Goal: Communication & Community: Ask a question

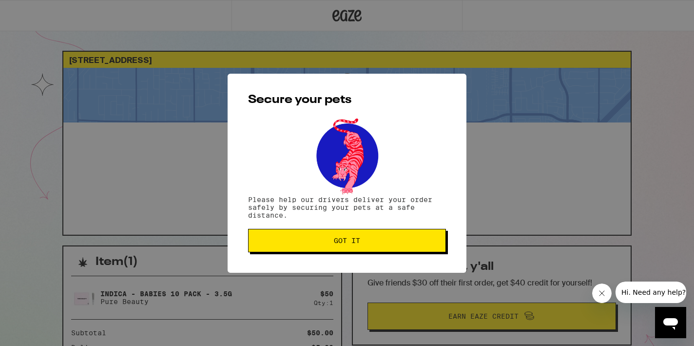
drag, startPoint x: 0, startPoint y: 0, endPoint x: 315, endPoint y: 247, distance: 400.1
click at [315, 247] on button "Got it" at bounding box center [347, 240] width 198 height 23
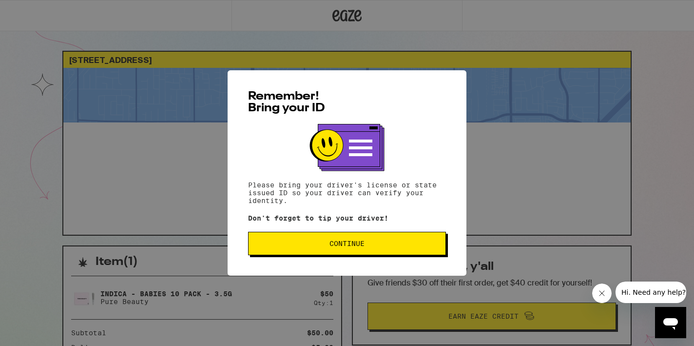
click at [345, 253] on button "Continue" at bounding box center [347, 243] width 198 height 23
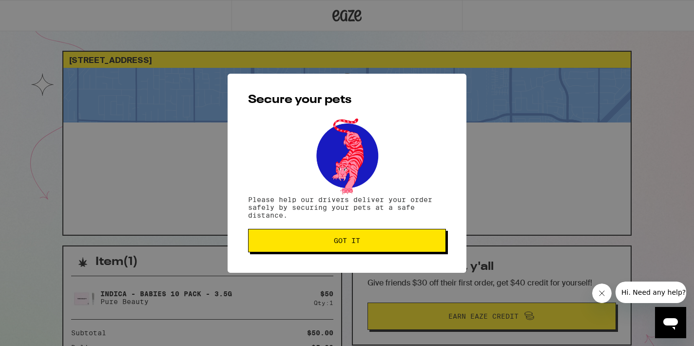
click at [345, 252] on button "Got it" at bounding box center [347, 240] width 198 height 23
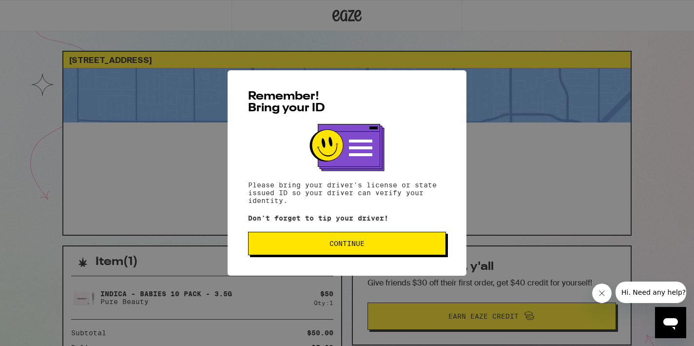
click at [366, 247] on span "Continue" at bounding box center [347, 243] width 181 height 7
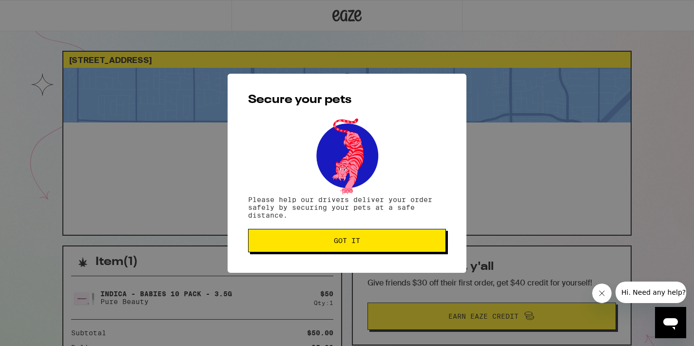
click at [366, 247] on button "Got it" at bounding box center [347, 240] width 198 height 23
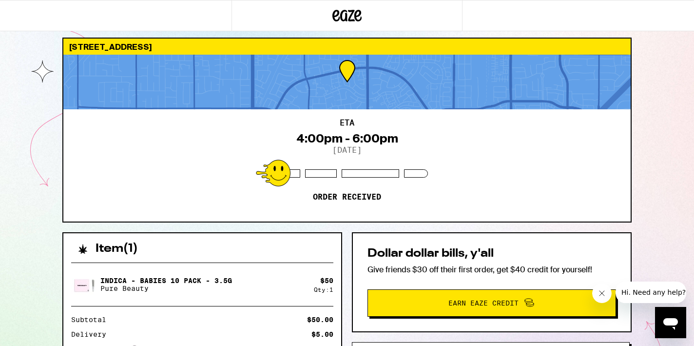
scroll to position [15, 0]
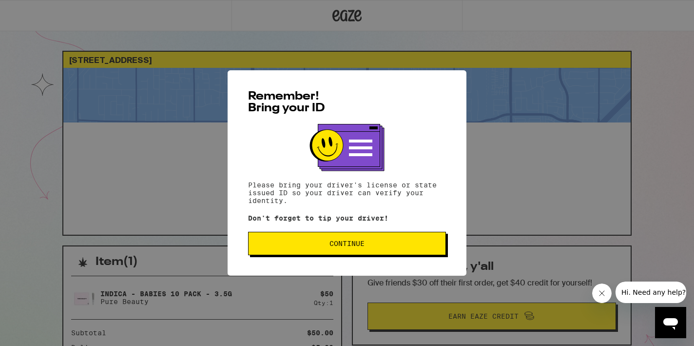
click at [372, 236] on button "Continue" at bounding box center [347, 243] width 198 height 23
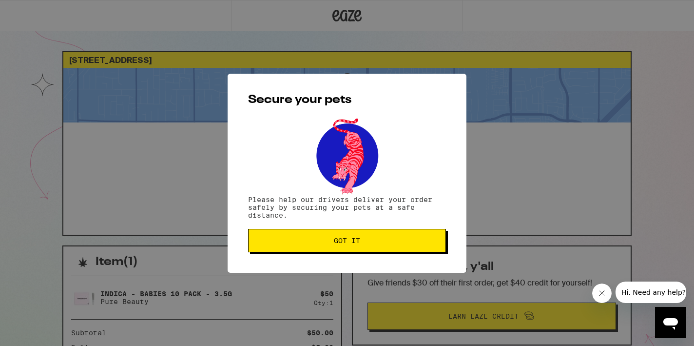
click at [369, 248] on button "Got it" at bounding box center [347, 240] width 198 height 23
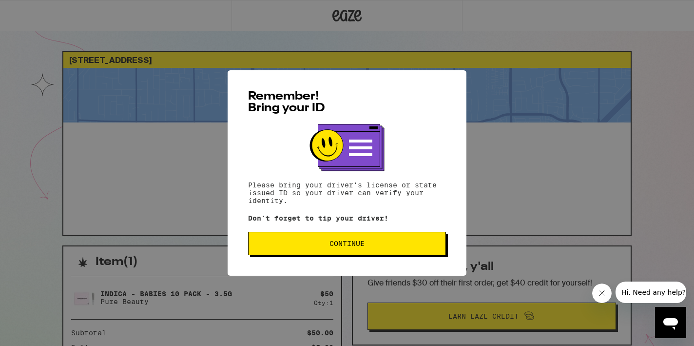
click at [295, 245] on span "Continue" at bounding box center [347, 243] width 181 height 7
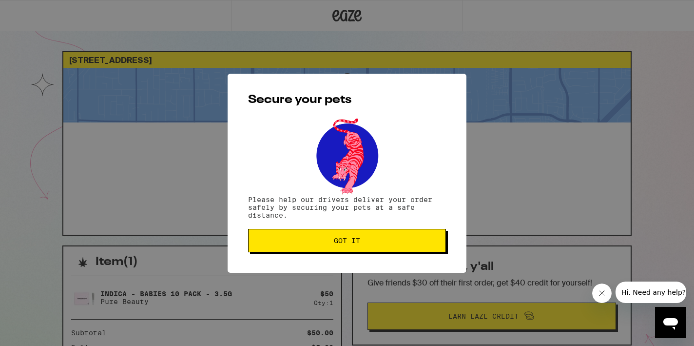
click at [295, 245] on button "Got it" at bounding box center [347, 240] width 198 height 23
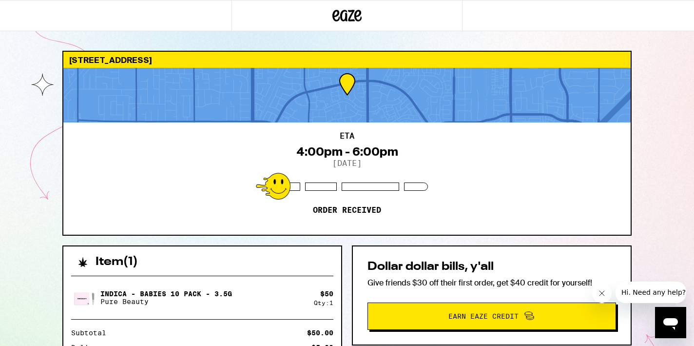
click at [268, 312] on div "Indica - Babies 10 Pack - 3.5g Pure Beauty $ 50 Qty: 1 Subtotal $50.00 Delivery…" at bounding box center [202, 351] width 278 height 166
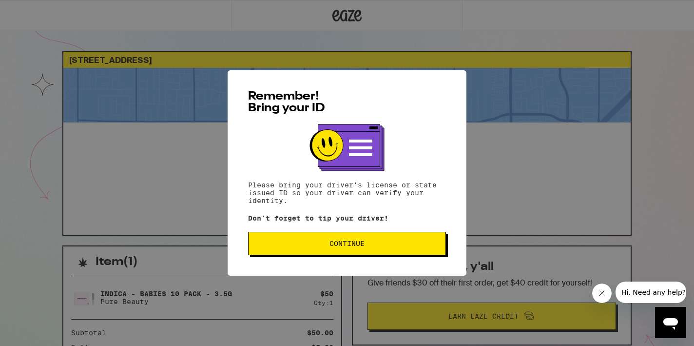
click at [290, 252] on button "Continue" at bounding box center [347, 243] width 198 height 23
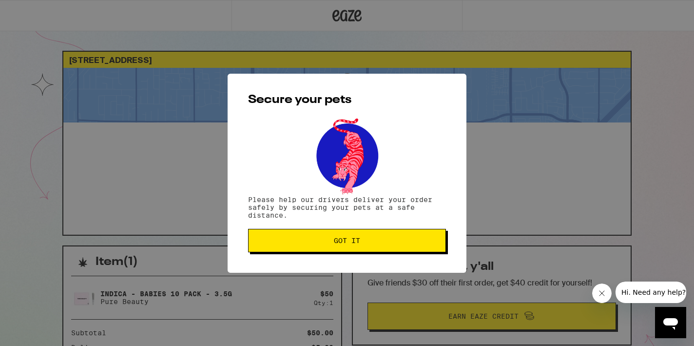
click at [290, 248] on button "Got it" at bounding box center [347, 240] width 198 height 23
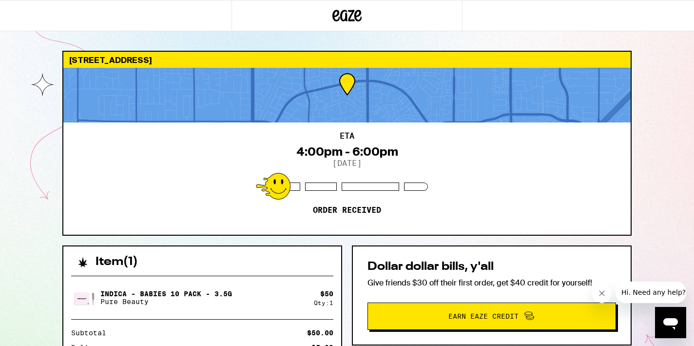
click at [352, 16] on icon at bounding box center [347, 16] width 29 height 18
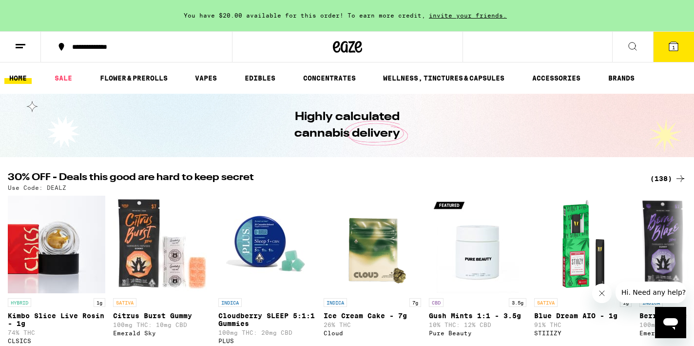
click at [670, 52] on icon at bounding box center [674, 46] width 12 height 12
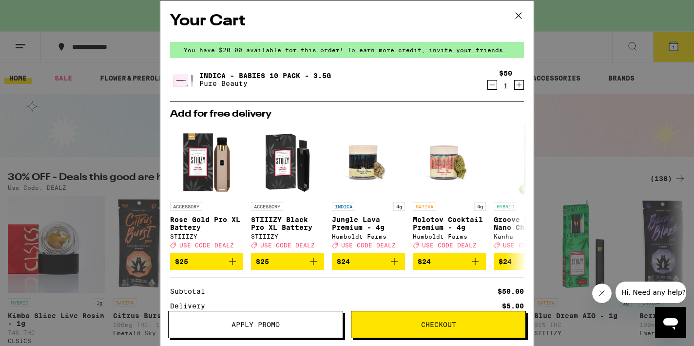
click at [304, 319] on button "Apply Promo" at bounding box center [255, 324] width 175 height 27
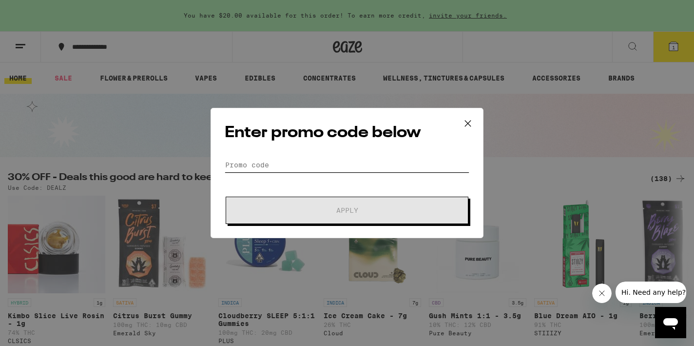
click at [291, 161] on input "Promo Code" at bounding box center [347, 165] width 245 height 15
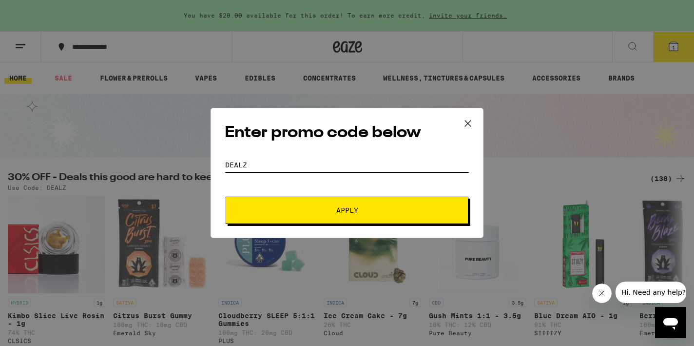
type input "DEALZ"
click at [298, 217] on button "Apply" at bounding box center [347, 210] width 243 height 27
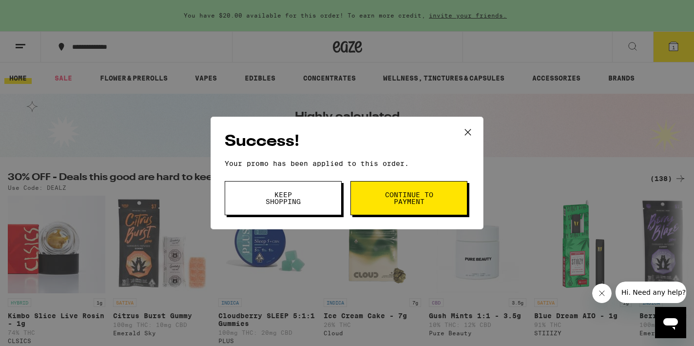
click at [388, 199] on span "Continue to payment" at bounding box center [409, 198] width 50 height 14
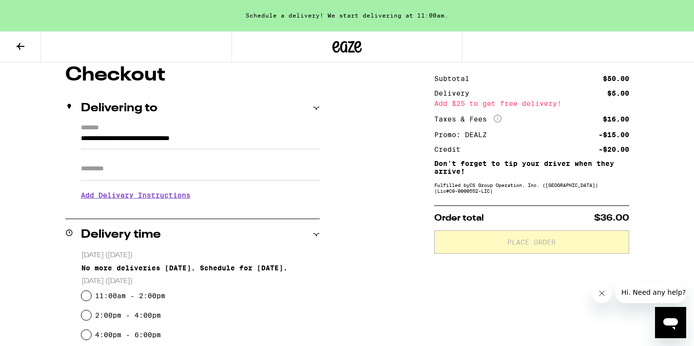
scroll to position [85, 0]
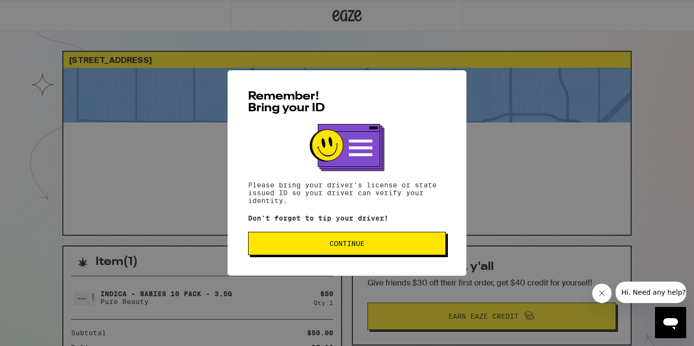
click at [330, 244] on span "Continue" at bounding box center [347, 243] width 35 height 7
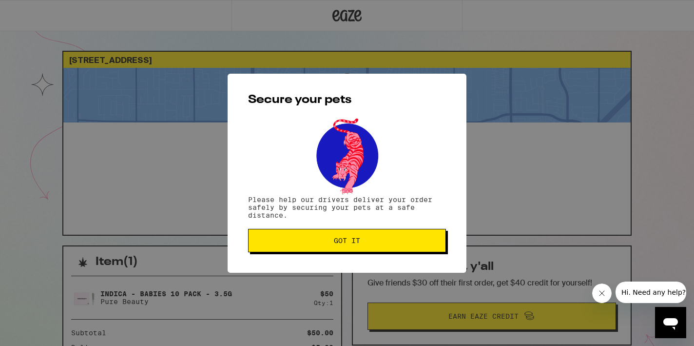
click at [330, 244] on span "Got it" at bounding box center [347, 240] width 181 height 7
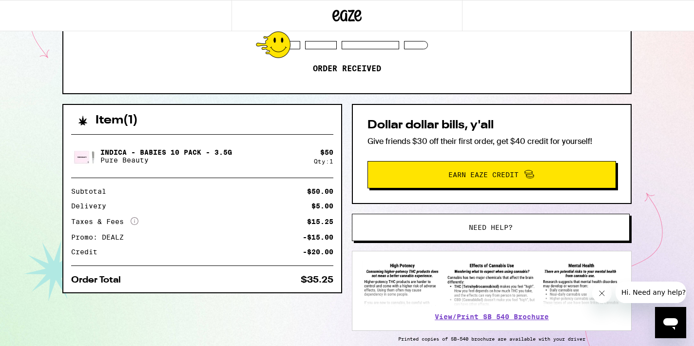
scroll to position [143, 0]
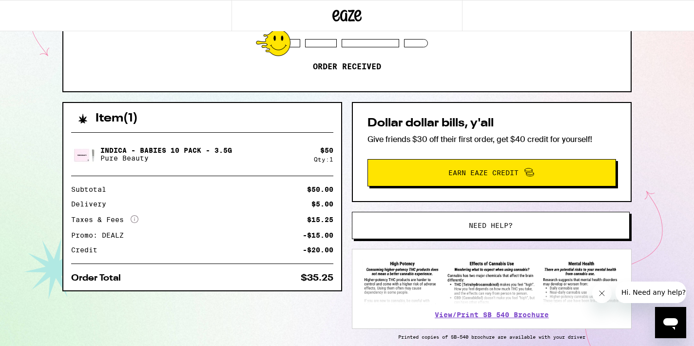
click at [420, 229] on button "Need help?" at bounding box center [491, 225] width 278 height 27
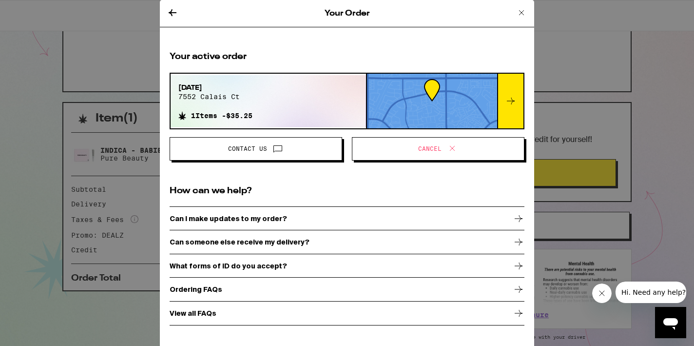
click at [352, 218] on div "Can I make updates to my order?" at bounding box center [347, 218] width 355 height 24
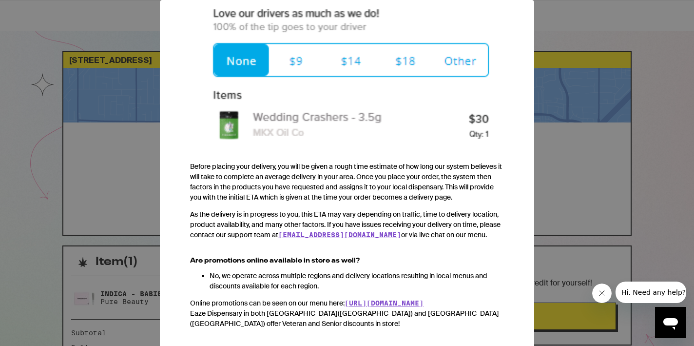
scroll to position [1016, 0]
click at [113, 231] on div "Your Order Ordering FAQs We heard from you. You've got questions, and we've got…" at bounding box center [347, 173] width 694 height 346
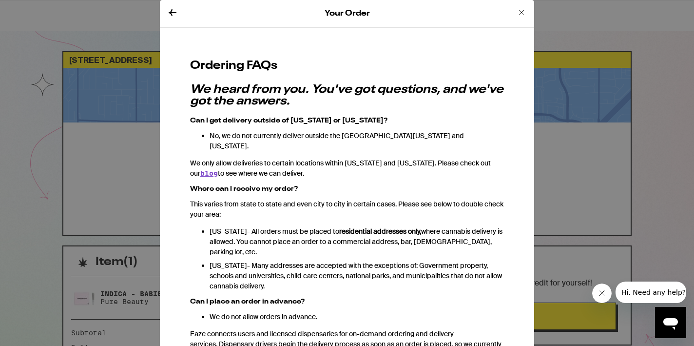
scroll to position [0, 0]
click at [524, 10] on icon at bounding box center [522, 13] width 12 height 12
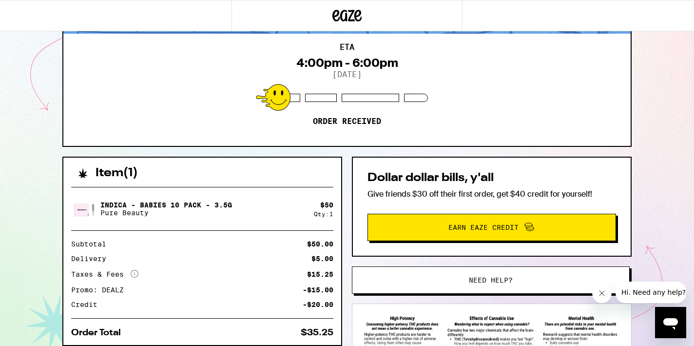
scroll to position [188, 0]
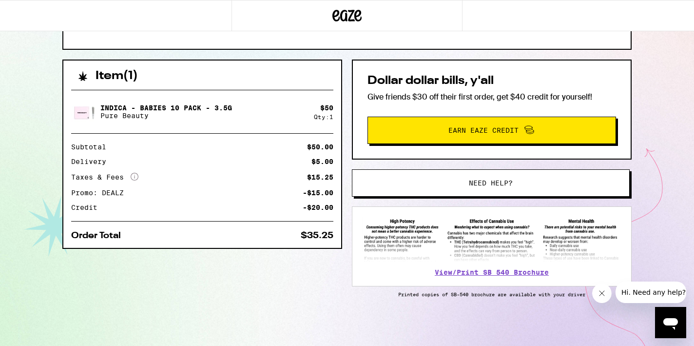
click at [489, 186] on button "Need help?" at bounding box center [491, 182] width 278 height 27
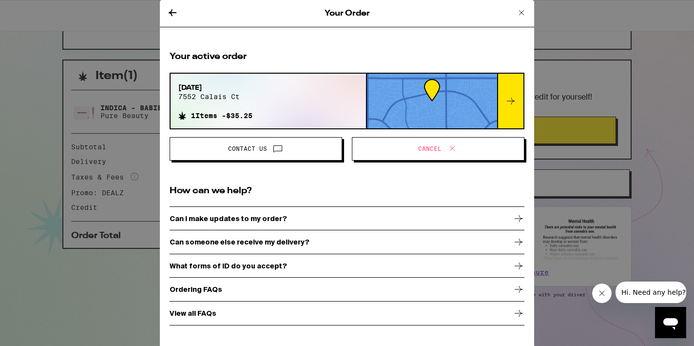
click at [274, 122] on div "Sep 23, 2025 7552 calais ct 1 Items - $35.25" at bounding box center [269, 101] width 196 height 52
click at [272, 144] on icon at bounding box center [278, 148] width 12 height 12
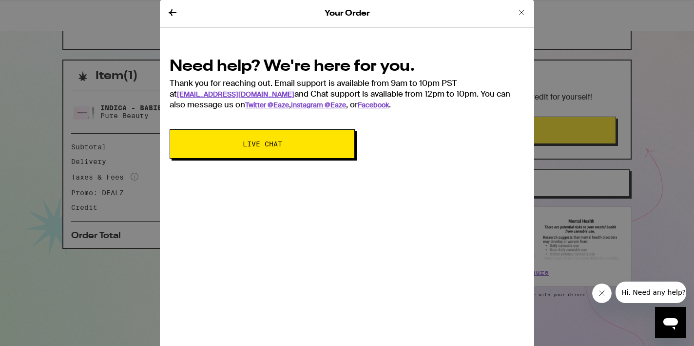
click at [277, 143] on span "Live Chat" at bounding box center [263, 143] width 40 height 7
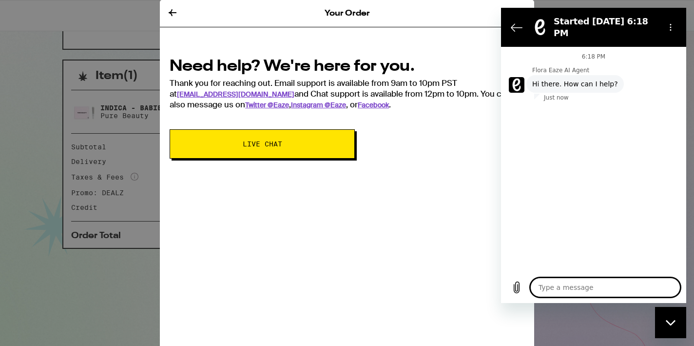
click at [558, 290] on textarea at bounding box center [606, 287] width 150 height 20
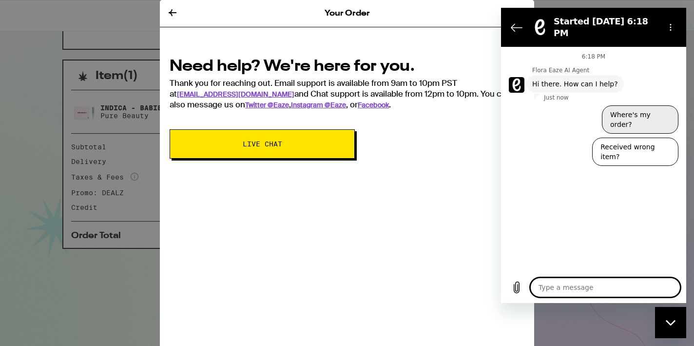
click at [665, 105] on button "Where's my order?" at bounding box center [640, 119] width 77 height 28
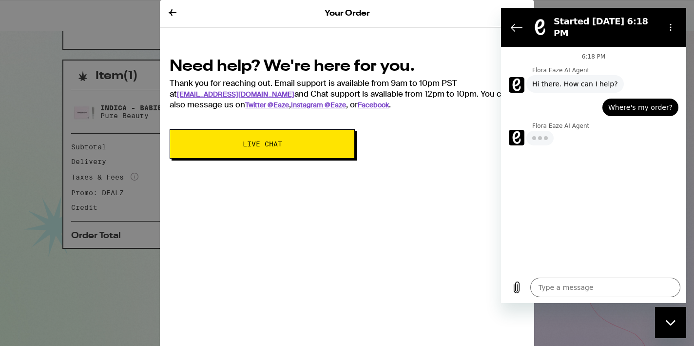
type textarea "x"
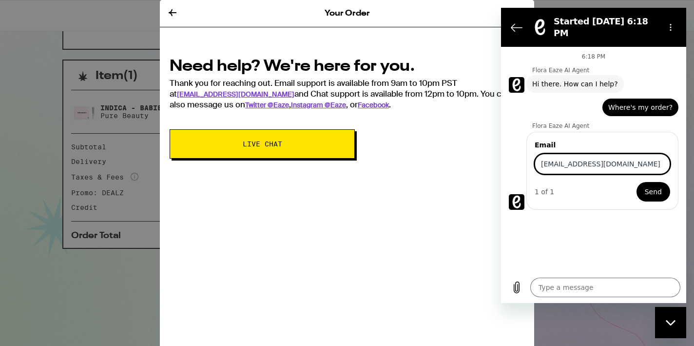
type input "chestermorales7@yahoo.com"
click at [654, 184] on button "Send" at bounding box center [654, 192] width 34 height 20
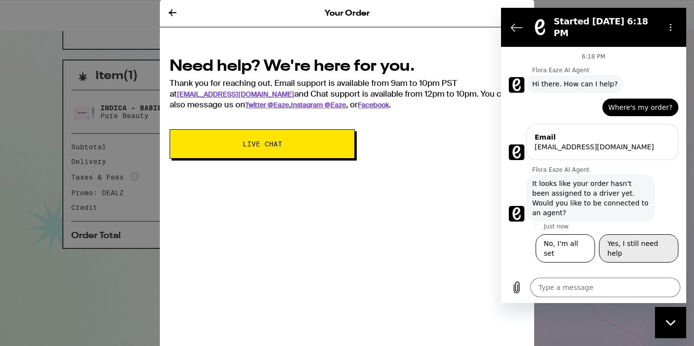
click at [621, 234] on button "Yes, I still need help" at bounding box center [638, 248] width 79 height 28
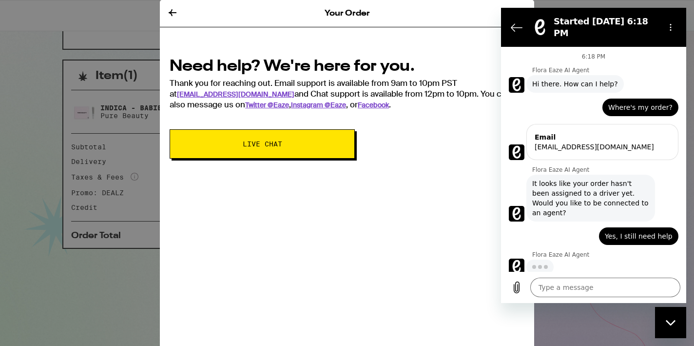
type textarea "x"
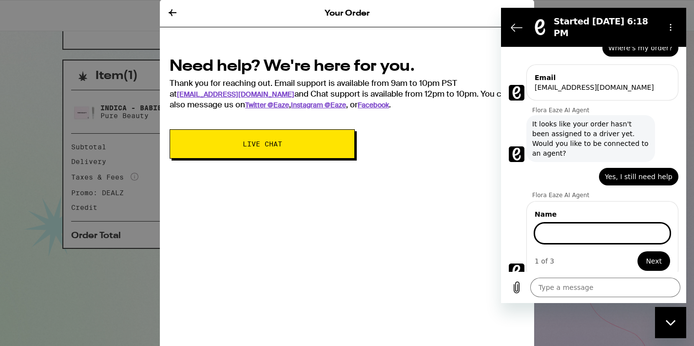
scroll to position [189, 0]
type input "Chester Morales"
click at [647, 253] on button "Next" at bounding box center [654, 261] width 33 height 20
type textarea "x"
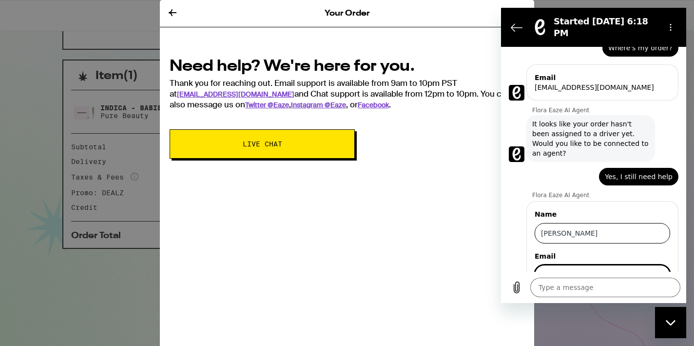
scroll to position [101, 0]
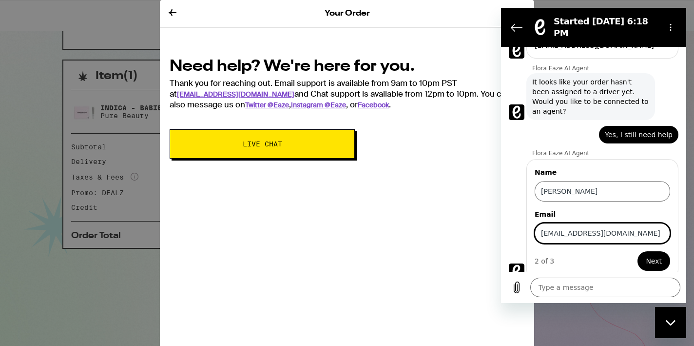
type input "chestermorales7@yahoo.com"
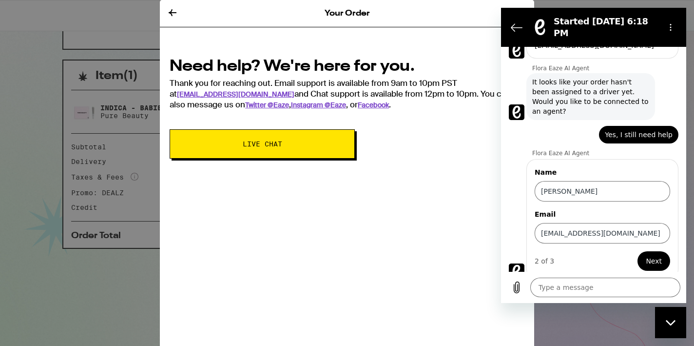
click at [649, 255] on span "Next" at bounding box center [654, 261] width 16 height 12
type textarea "x"
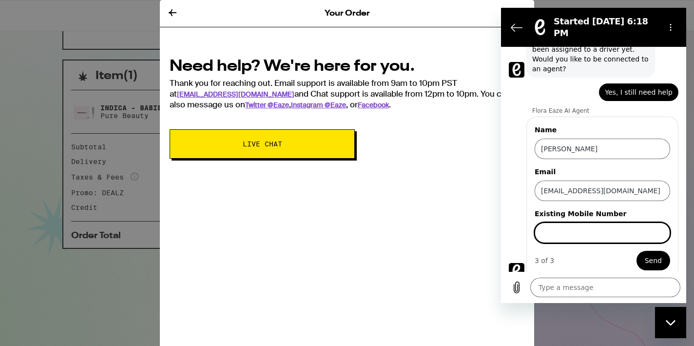
scroll to position [143, 0]
type input "9092146619"
click at [646, 253] on button "Send" at bounding box center [654, 261] width 34 height 20
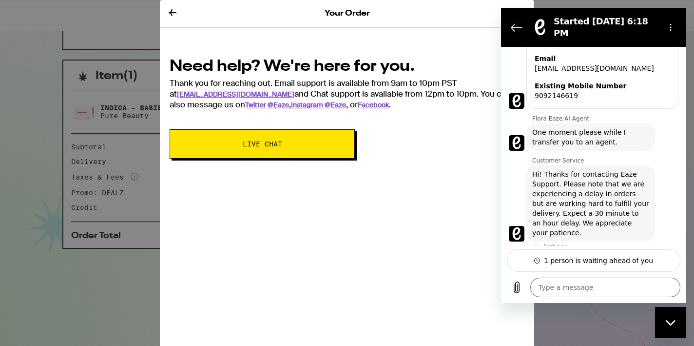
scroll to position [234, 0]
click at [600, 284] on textarea at bounding box center [606, 287] width 150 height 20
type textarea "x"
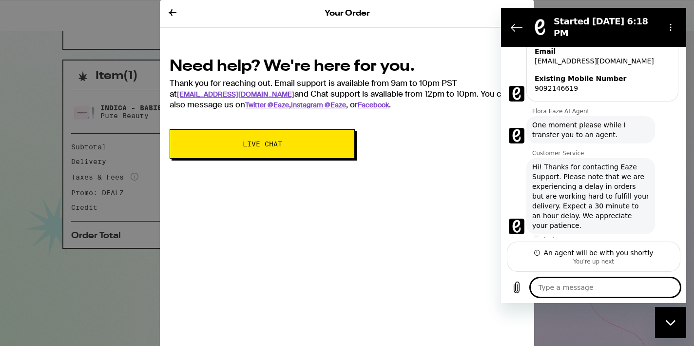
type textarea "H"
type textarea "x"
type textarea "Hi"
type textarea "x"
type textarea "Hi"
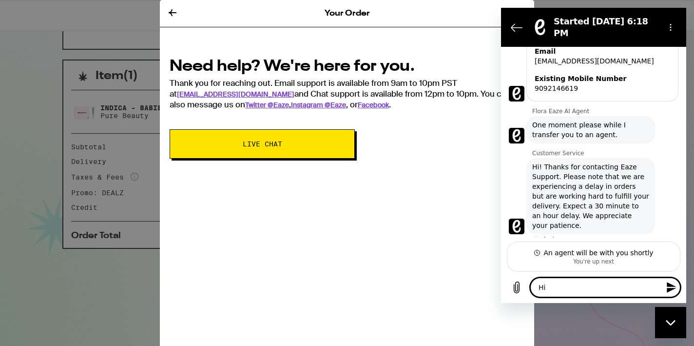
type textarea "x"
type textarea "Hi j"
type textarea "x"
type textarea "Hi ju"
type textarea "x"
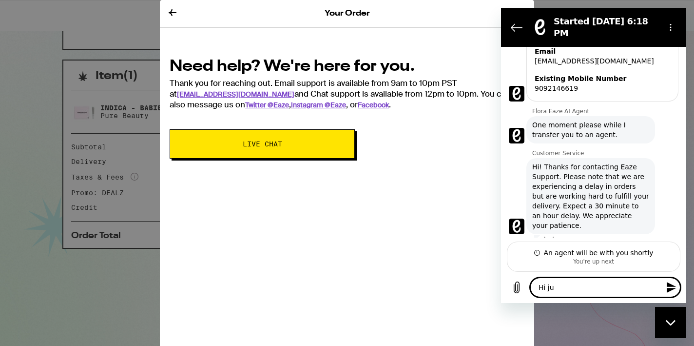
type textarea "Hi jus"
type textarea "x"
type textarea "Hi just"
type textarea "x"
type textarea "Hi just"
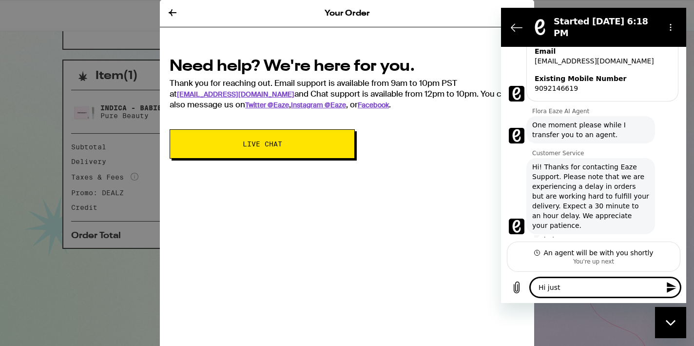
type textarea "x"
type textarea "Hi just w"
type textarea "x"
type textarea "Hi just wa"
type textarea "x"
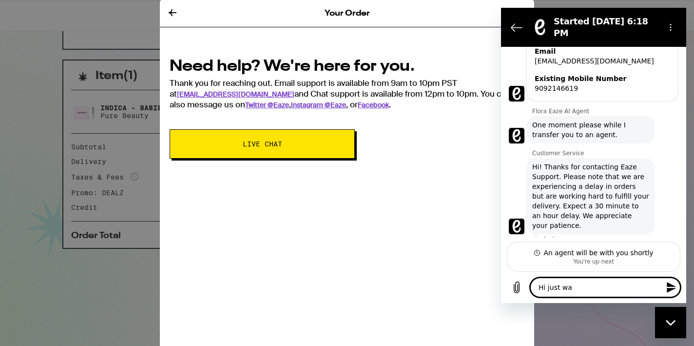
type textarea "Hi just wan"
type textarea "x"
type textarea "Hi just want"
type textarea "x"
type textarea "Hi just wante"
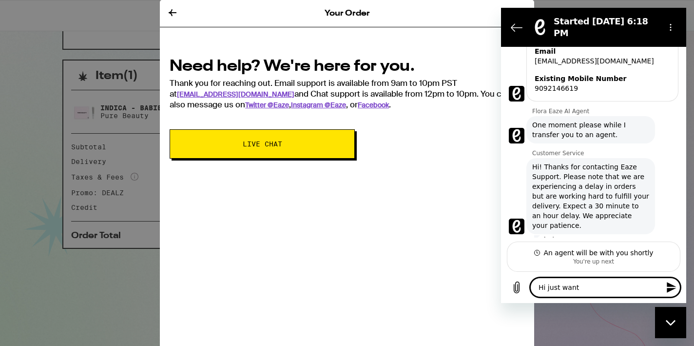
type textarea "x"
type textarea "Hi just wanted"
type textarea "x"
type textarea "Hi just wanted"
type textarea "x"
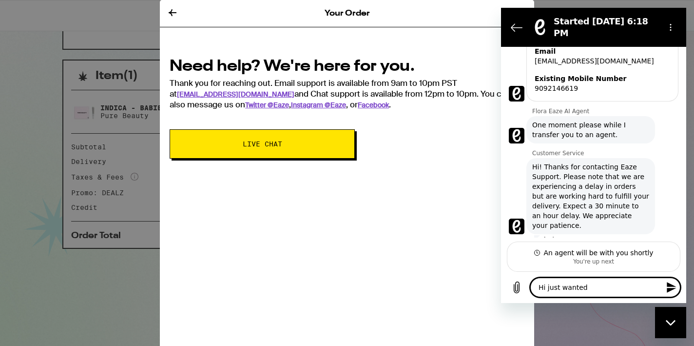
type textarea "Hi just wanted t"
type textarea "x"
type textarea "Hi just wanted to"
type textarea "x"
type textarea "Hi just wanted to"
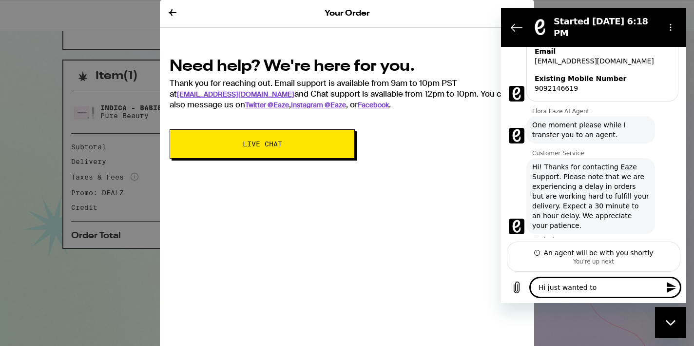
type textarea "x"
type textarea "Hi just wanted to k"
type textarea "x"
type textarea "Hi just wanted to kn"
type textarea "x"
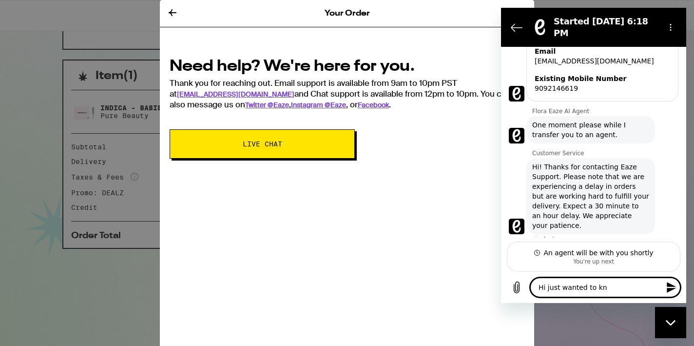
type textarea "Hi just wanted to kno"
type textarea "x"
type textarea "Hi just wanted to know"
type textarea "x"
type textarea "Hi just wanted to know"
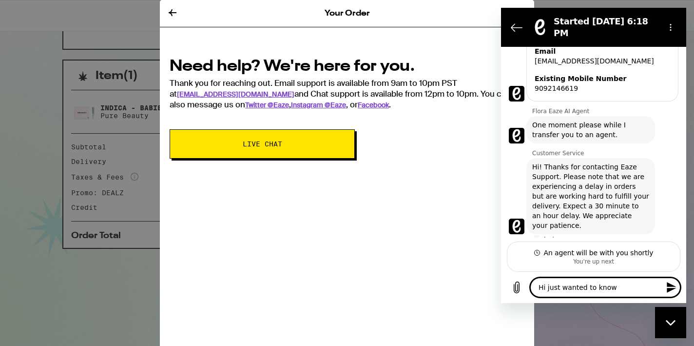
type textarea "x"
type textarea "Hi just wanted to know w"
type textarea "x"
type textarea "Hi just wanted to know wh"
type textarea "x"
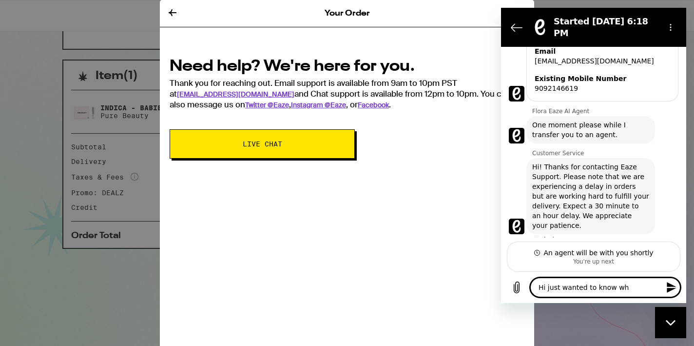
type textarea "Hi just wanted to know whe"
type textarea "x"
type textarea "Hi just wanted to know when"
type textarea "x"
type textarea "Hi just wanted to know when"
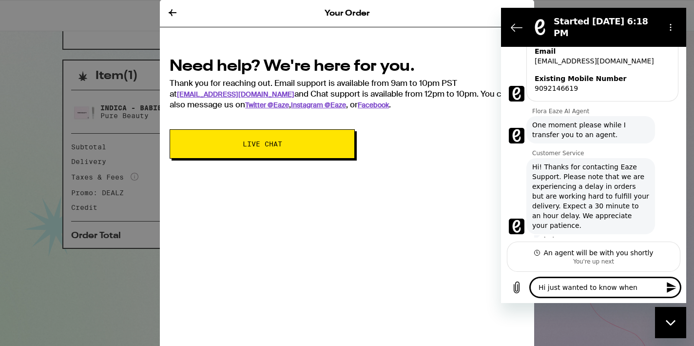
type textarea "x"
type textarea "Hi just wanted to know when m"
type textarea "x"
type textarea "Hi just wanted to know when my"
type textarea "x"
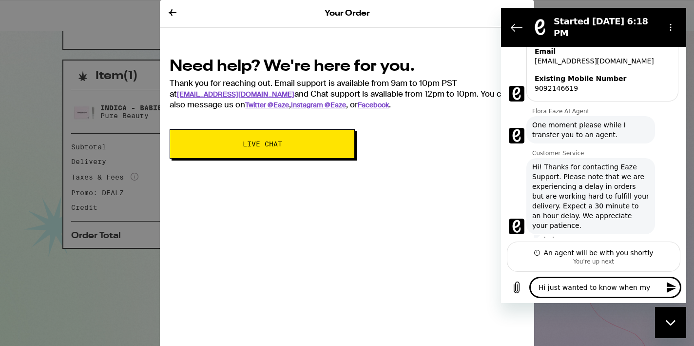
type textarea "Hi just wanted to know when my"
type textarea "x"
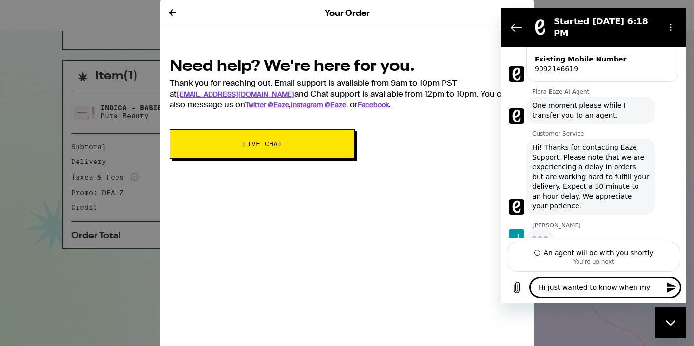
scroll to position [260, 0]
type textarea "Hi just wanted to know when my"
type textarea "x"
type textarea "Hi just wanted to know when m"
type textarea "x"
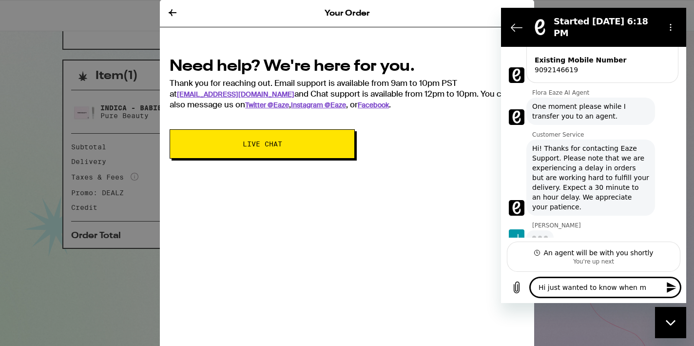
type textarea "Hi just wanted to know when"
type textarea "x"
type textarea "Hi just wanted to know when"
type textarea "x"
type textarea "Hi just wanted to know whe"
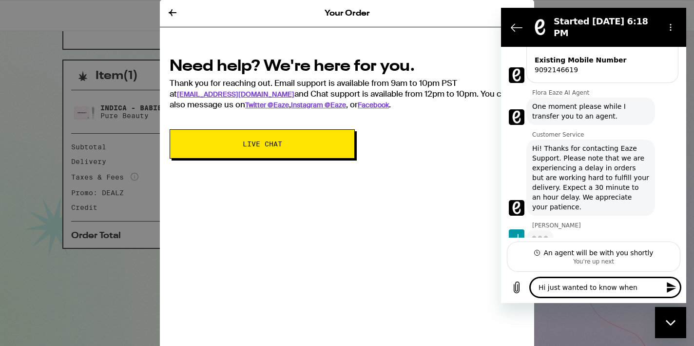
type textarea "x"
type textarea "Hi just wanted to know wh"
type textarea "x"
type textarea "Hi just wanted to know w"
type textarea "x"
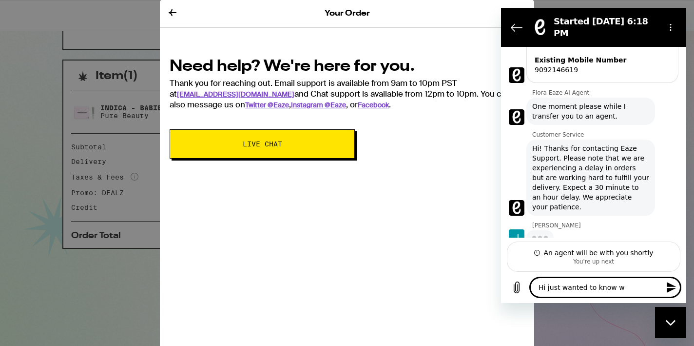
type textarea "Hi just wanted to know"
type textarea "x"
type textarea "Hi just wanted to know i"
type textarea "x"
type textarea "Hi just wanted to know if"
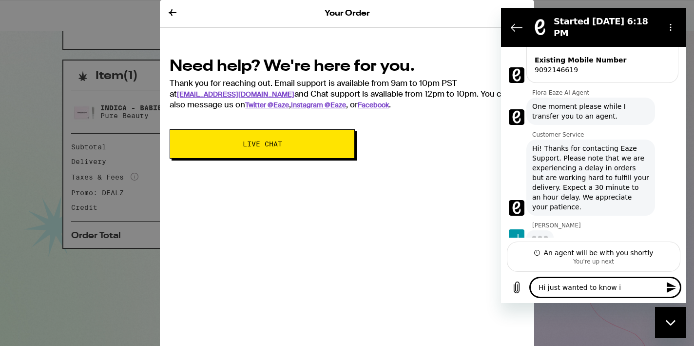
type textarea "x"
type textarea "Hi just wanted to know if"
type textarea "x"
type textarea "Hi just wanted to know if m"
type textarea "x"
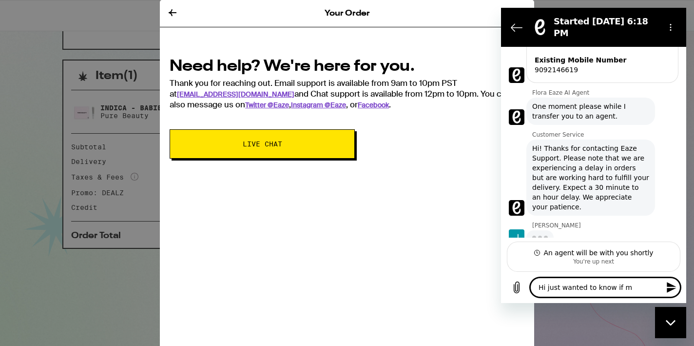
type textarea "Hi just wanted to know if my"
type textarea "x"
type textarea "Hi just wanted to know if my"
type textarea "x"
type textarea "Hi just wanted to know if my o"
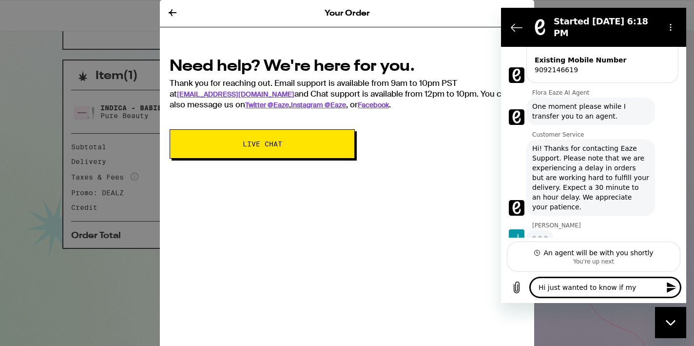
type textarea "x"
type textarea "Hi just wanted to know if my or"
type textarea "x"
type textarea "Hi just wanted to know if my ord"
type textarea "x"
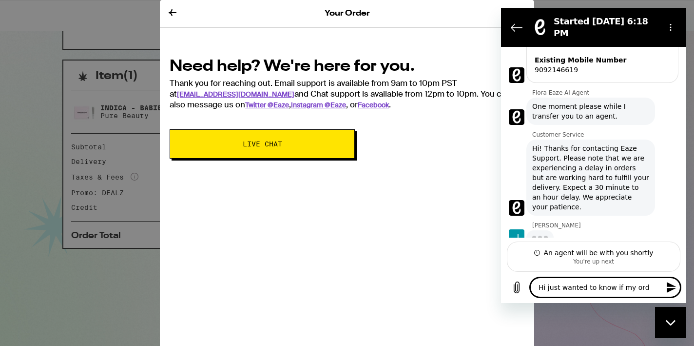
type textarea "Hi just wanted to know if my orde"
type textarea "x"
type textarea "Hi just wanted to know if my order"
type textarea "x"
type textarea "Hi just wanted to know if my order"
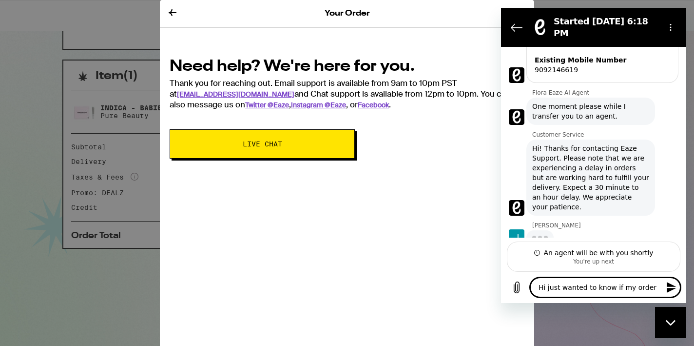
type textarea "x"
type textarea "Hi just wanted to know if my order w"
type textarea "x"
type textarea "Hi just wanted to know if my order wi"
type textarea "x"
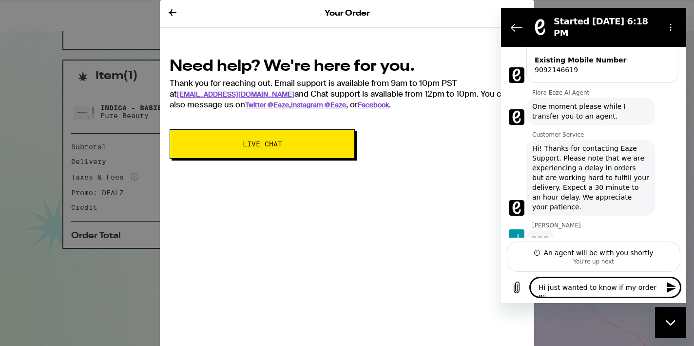
type textarea "Hi just wanted to know if my order wil"
type textarea "x"
type textarea "Hi just wanted to know if my order will"
type textarea "x"
type textarea "Hi just wanted to know if my order will"
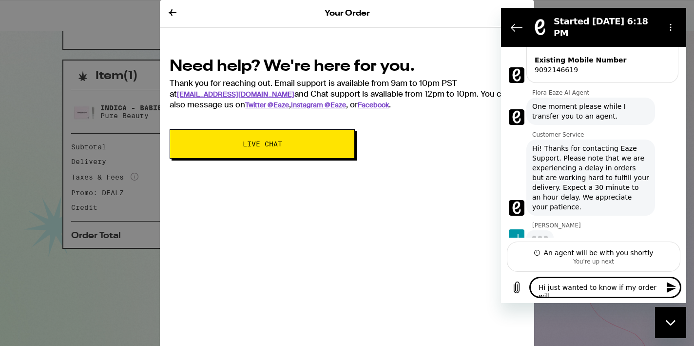
type textarea "x"
type textarea "Hi just wanted to know if my order will b"
type textarea "x"
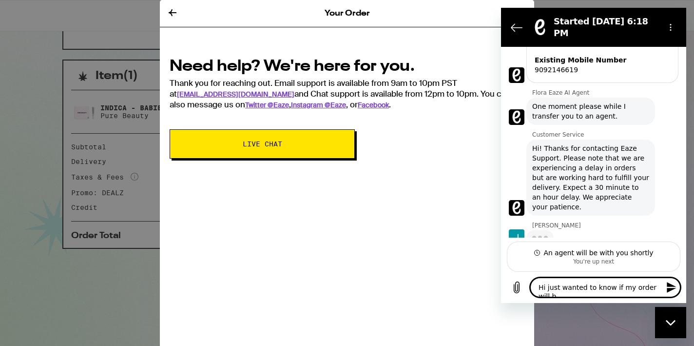
type textarea "Hi just wanted to know if my order will be"
type textarea "x"
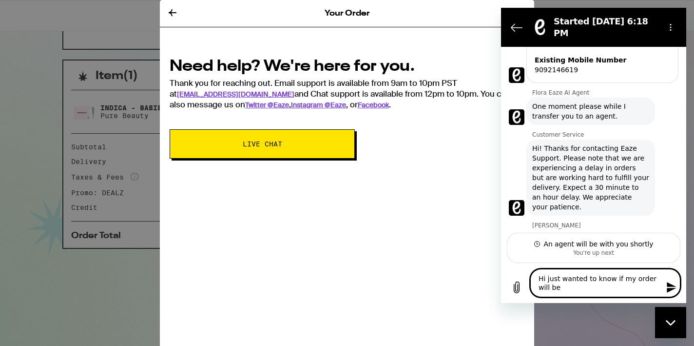
type textarea "Hi just wanted to know if my order will be"
type textarea "x"
type textarea "Hi just wanted to know if my order will be d"
type textarea "x"
type textarea "Hi just wanted to know if my order will be de"
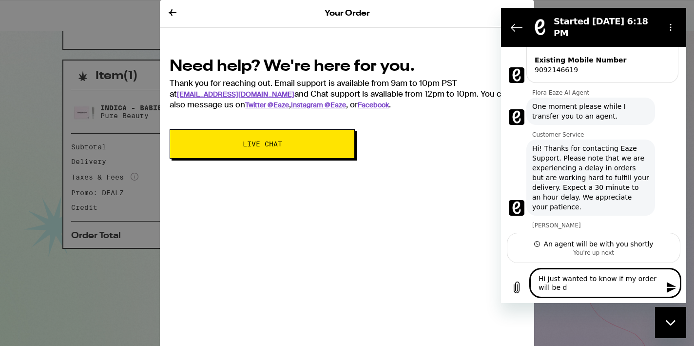
type textarea "x"
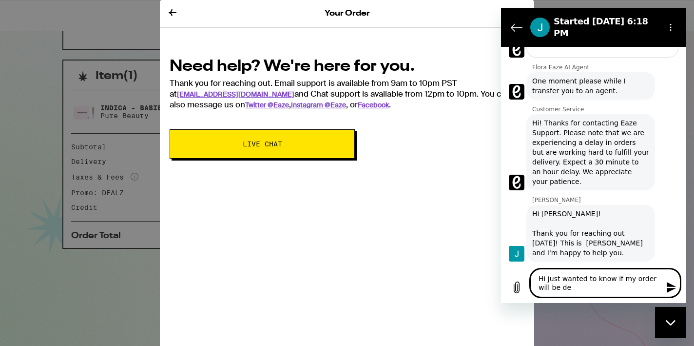
scroll to position [288, 0]
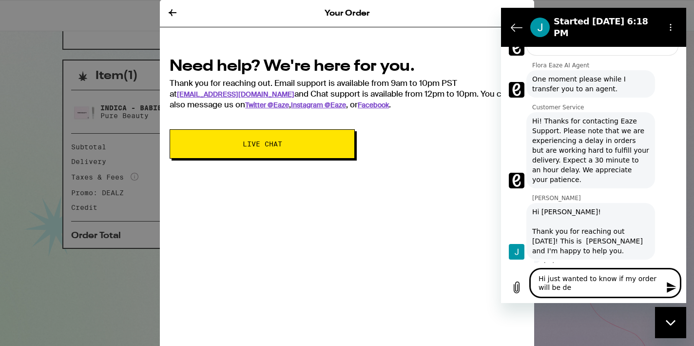
type textarea "Hi just wanted to know if my order will be del"
type textarea "x"
type textarea "Hi just wanted to know if my order will be deli"
type textarea "x"
type textarea "Hi just wanted to know if my order will be deliv"
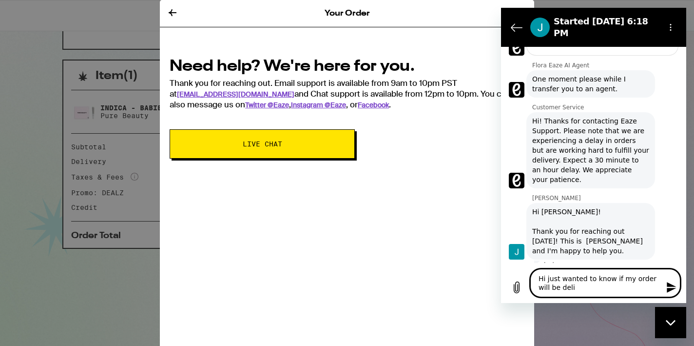
type textarea "x"
type textarea "Hi just wanted to know if my order will be delive"
type textarea "x"
type textarea "Hi just wanted to know if my order will be deliver"
type textarea "x"
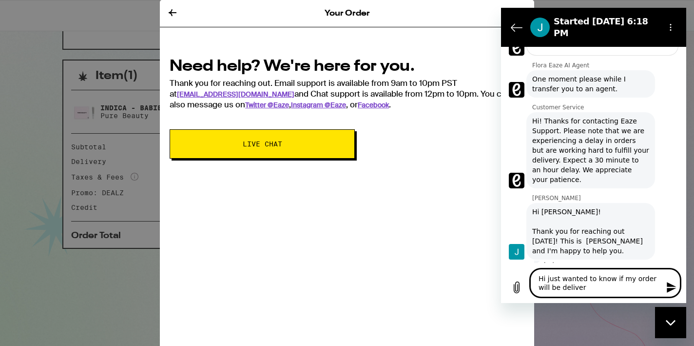
type textarea "Hi just wanted to know if my order will be delivere"
type textarea "x"
type textarea "Hi just wanted to know if my order will be delivered"
type textarea "x"
type textarea "Hi just wanted to know if my order will be delivered"
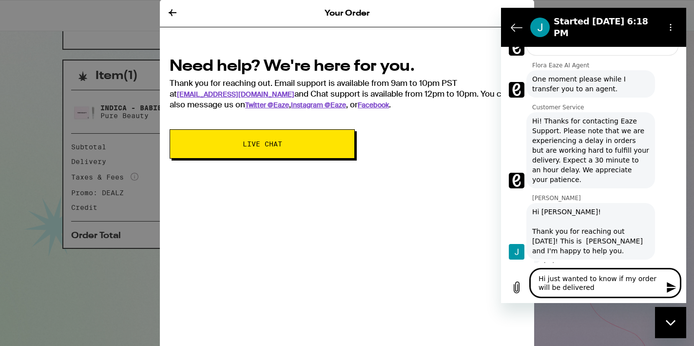
type textarea "x"
type textarea "Hi just wanted to know if my order will be delivered t"
type textarea "x"
type textarea "Hi just wanted to know if my order will be delivered to"
type textarea "x"
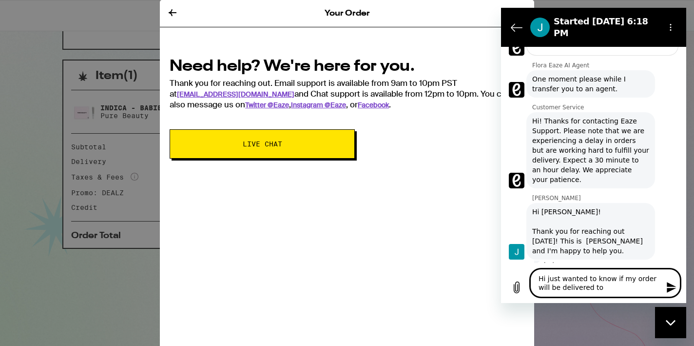
type textarea "Hi just wanted to know if my order will be delivered tod"
type textarea "x"
type textarea "Hi just wanted to know if my order will be delivered toda"
type textarea "x"
type textarea "Hi just wanted to know if my order will be delivered today"
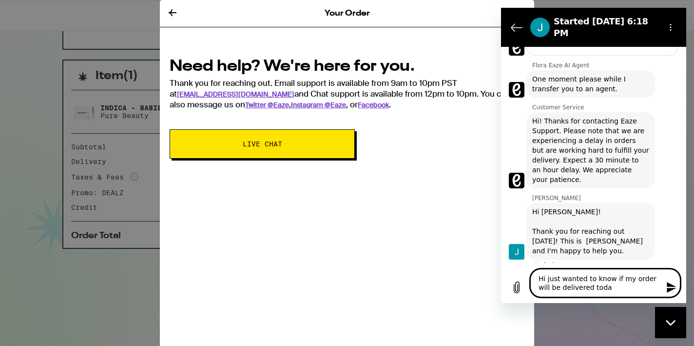
type textarea "x"
type textarea "Hi just wanted to know if my order will be delivered today?"
type textarea "x"
type textarea "Hi just wanted to know if my order will be delivered today"
type textarea "x"
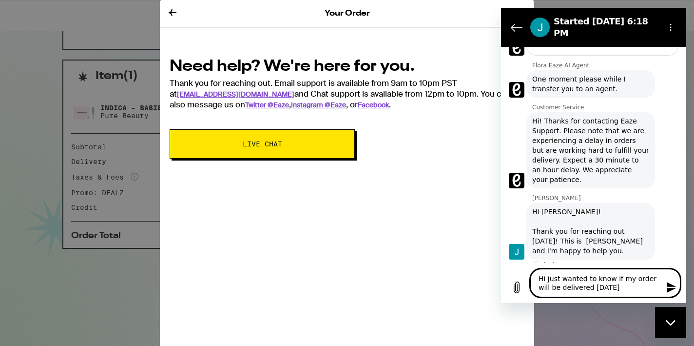
type textarea "Hi just wanted to know if my order will be delivered today,"
type textarea "x"
type textarea "Hi just wanted to know if my order will be delivered today"
type textarea "x"
type textarea "Hi just wanted to know if my order will be delivered today."
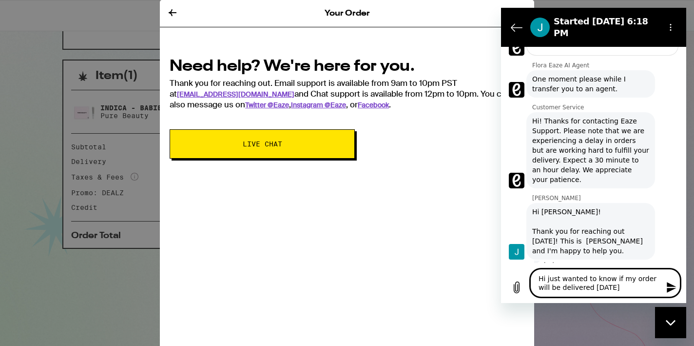
type textarea "x"
type textarea "Hi just wanted to know if my order will be delivered today."
type textarea "x"
type textarea "Hi just wanted to know if my order will be delivered today. I"
type textarea "x"
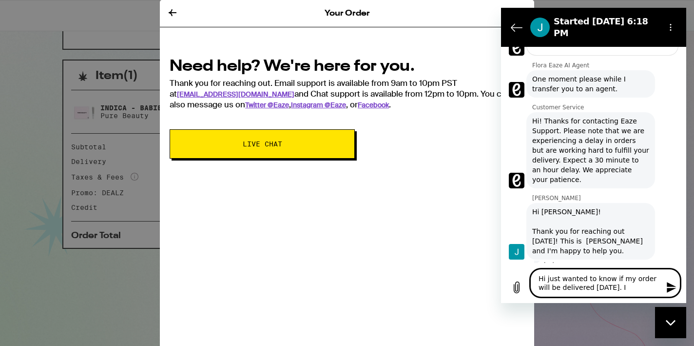
type textarea "Hi just wanted to know if my order will be delivered today. I"
type textarea "x"
type textarea "Hi just wanted to know if my order will be delivered today. I s"
type textarea "x"
type textarea "Hi just wanted to know if my order will be delivered today. I se"
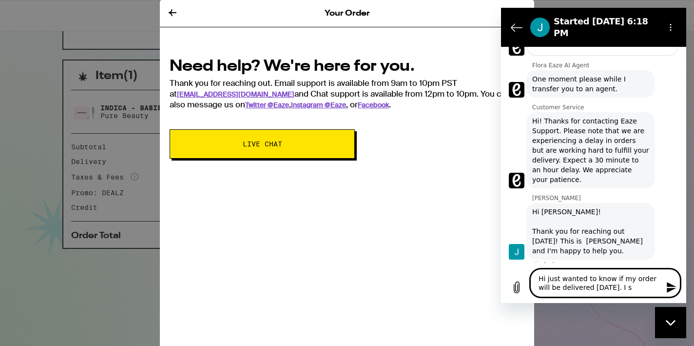
type textarea "x"
type textarea "Hi just wanted to know if my order will be delivered today. I see"
type textarea "x"
type textarea "Hi just wanted to know if my order will be delivered today. I see"
type textarea "x"
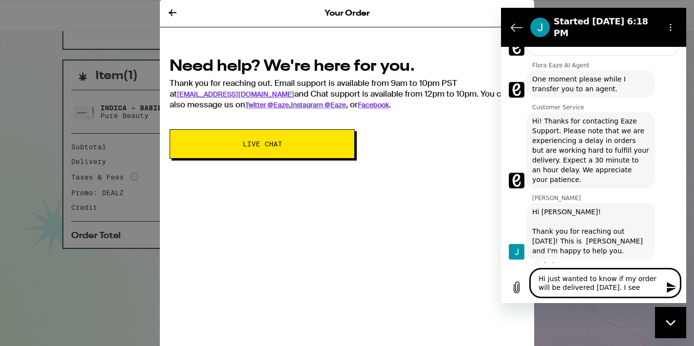
type textarea "Hi just wanted to know if my order will be delivered today. I see o"
type textarea "x"
type textarea "Hi just wanted to know if my order will be delivered today. I see on"
type textarea "x"
type textarea "Hi just wanted to know if my order will be delivered today. I see on"
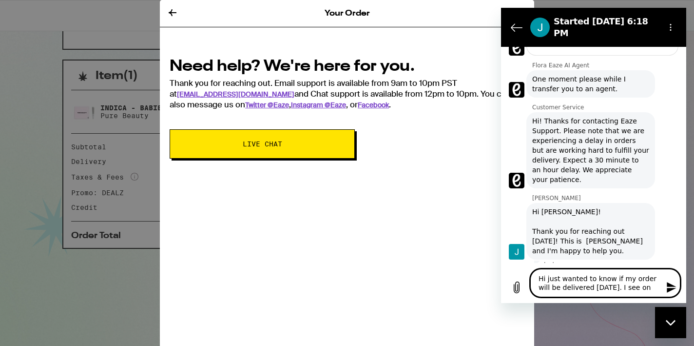
type textarea "x"
type textarea "Hi just wanted to know if my order will be delivered today. I see on t"
type textarea "x"
type textarea "Hi just wanted to know if my order will be delivered today. I see on th"
type textarea "x"
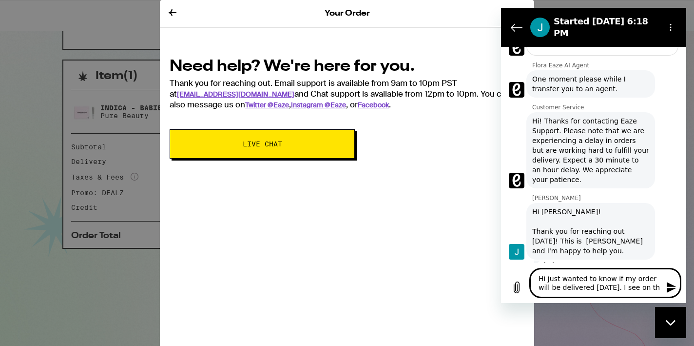
type textarea "Hi just wanted to know if my order will be delivered today. I see on the"
type textarea "x"
type textarea "Hi just wanted to know if my order will be delivered today. I see on the"
type textarea "x"
type textarea "Hi just wanted to know if my order will be delivered today. I see on the w"
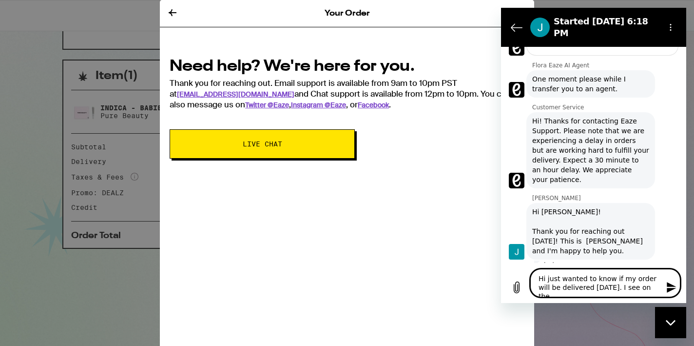
type textarea "x"
type textarea "Hi just wanted to know if my order will be delivered today. I see on the we"
type textarea "x"
type textarea "Hi just wanted to know if my order will be delivered today. I see on the web"
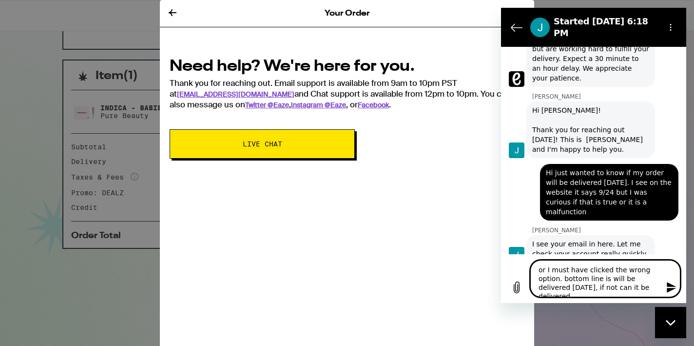
scroll to position [391, 0]
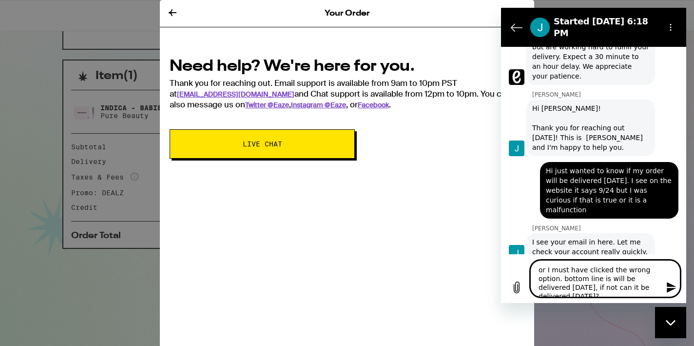
click at [619, 277] on textarea "or I must have clicked the wrong option. bottom line is will be delivered today…" at bounding box center [606, 278] width 150 height 37
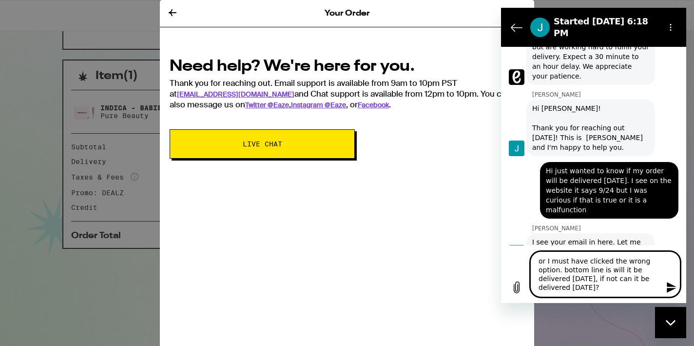
click at [611, 287] on textarea "or I must have clicked the wrong option. bottom line is will it be delivered to…" at bounding box center [606, 274] width 150 height 46
click at [669, 287] on icon "Send message" at bounding box center [672, 287] width 12 height 12
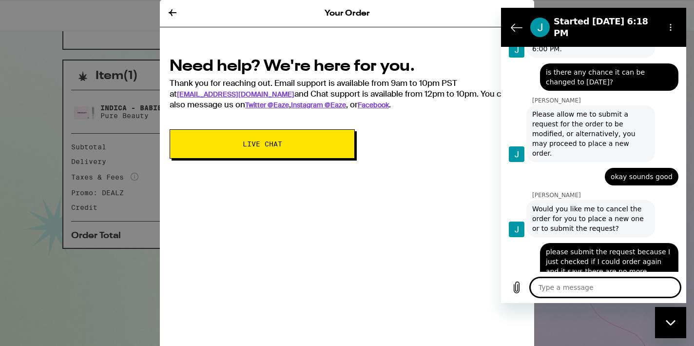
scroll to position [729, 0]
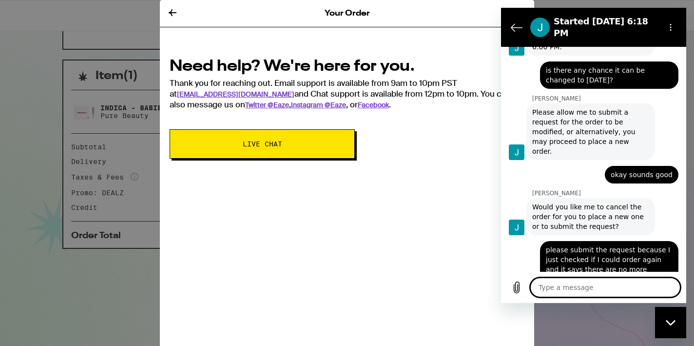
click at [568, 290] on textarea at bounding box center [606, 287] width 150 height 20
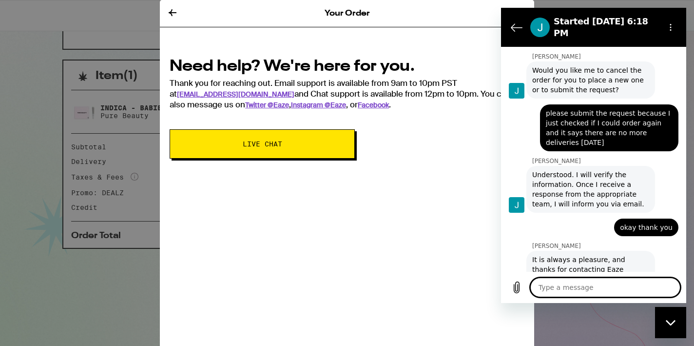
scroll to position [188, 0]
click at [592, 170] on span "Understood. I will verify the information. Once I receive a response from the a…" at bounding box center [591, 189] width 117 height 39
click at [602, 170] on span "Understood. I will verify the information. Once I receive a response from the a…" at bounding box center [591, 189] width 117 height 39
click at [580, 173] on span "Understood. I will verify the information. Once I receive a response from the a…" at bounding box center [591, 189] width 117 height 39
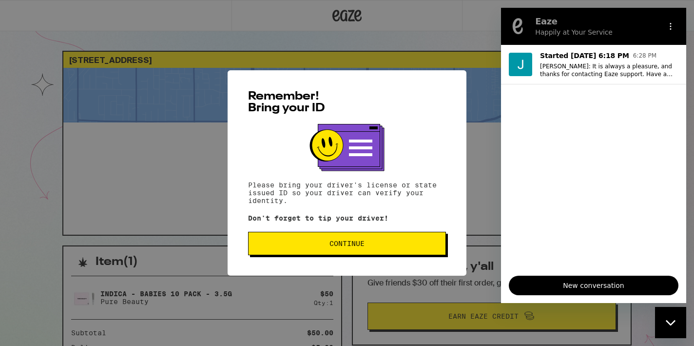
click at [379, 239] on button "Continue" at bounding box center [347, 243] width 198 height 23
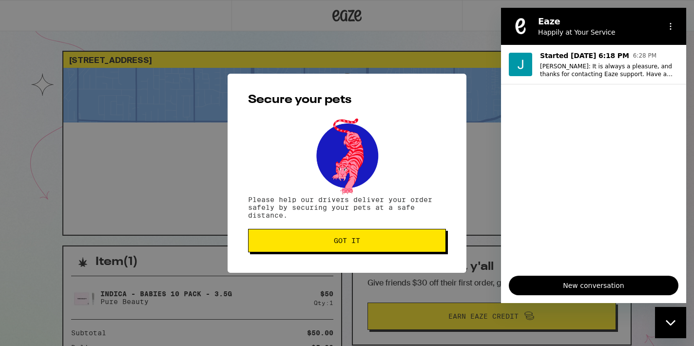
click at [379, 239] on span "Got it" at bounding box center [347, 240] width 181 height 7
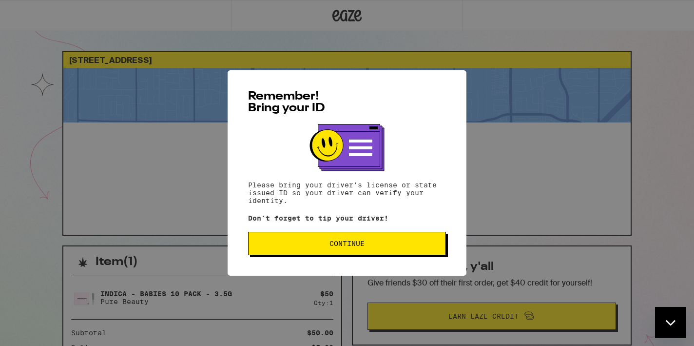
click at [324, 247] on span "Continue" at bounding box center [347, 243] width 181 height 7
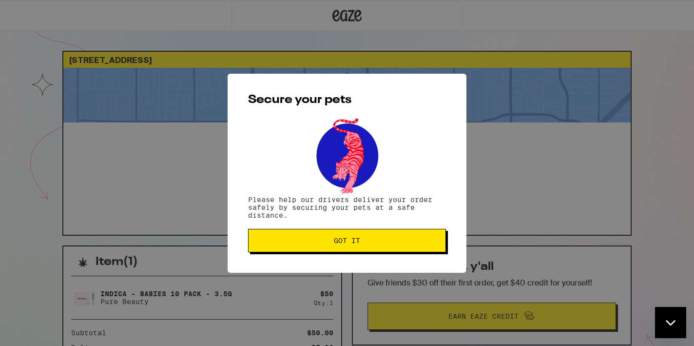
click at [324, 247] on button "Got it" at bounding box center [347, 240] width 198 height 23
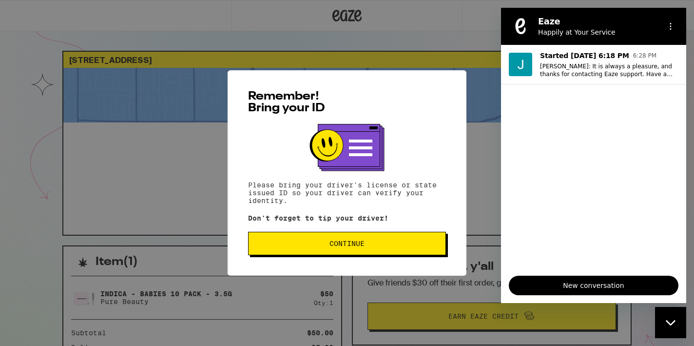
click at [370, 245] on span "Continue" at bounding box center [347, 243] width 181 height 7
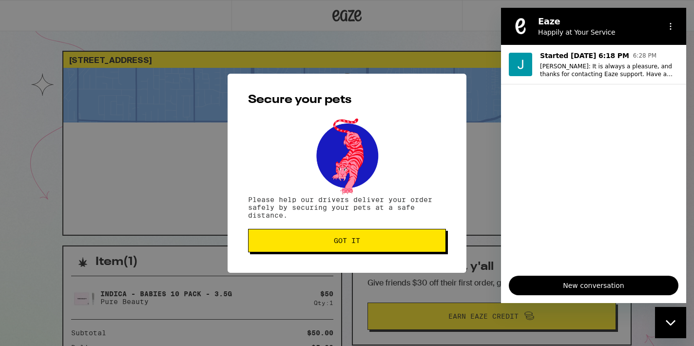
click at [371, 244] on span "Got it" at bounding box center [347, 240] width 181 height 7
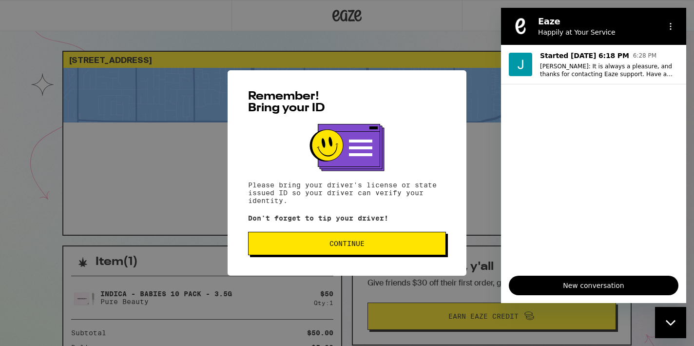
click at [326, 241] on button "Continue" at bounding box center [347, 243] width 198 height 23
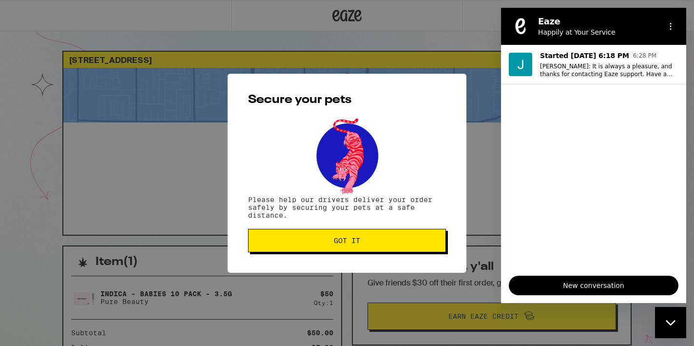
click at [326, 241] on span "Got it" at bounding box center [347, 240] width 181 height 7
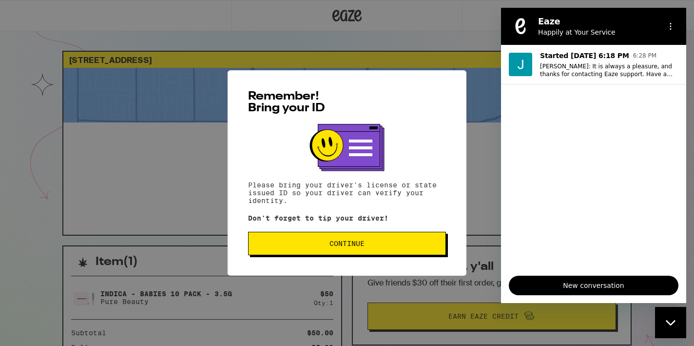
click at [372, 244] on span "Continue" at bounding box center [347, 243] width 181 height 7
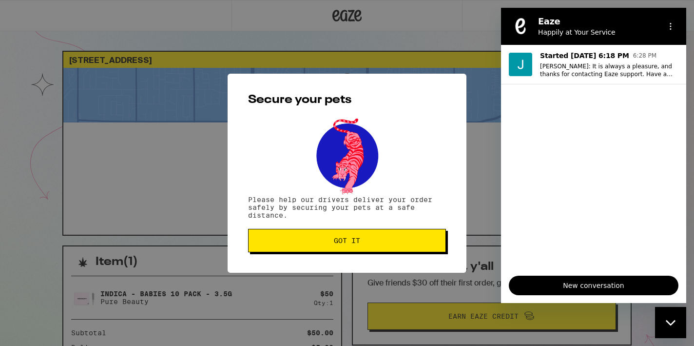
click at [372, 244] on span "Got it" at bounding box center [347, 240] width 181 height 7
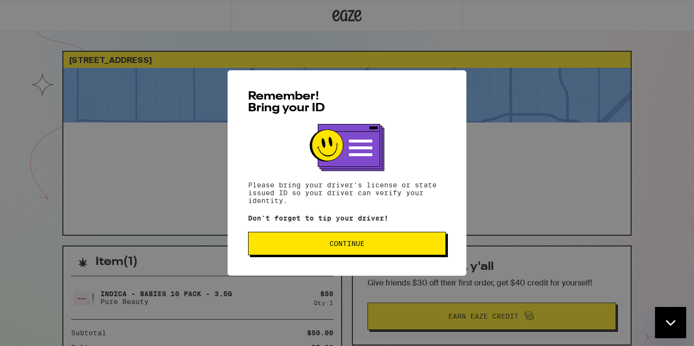
click at [374, 237] on button "Continue" at bounding box center [347, 243] width 198 height 23
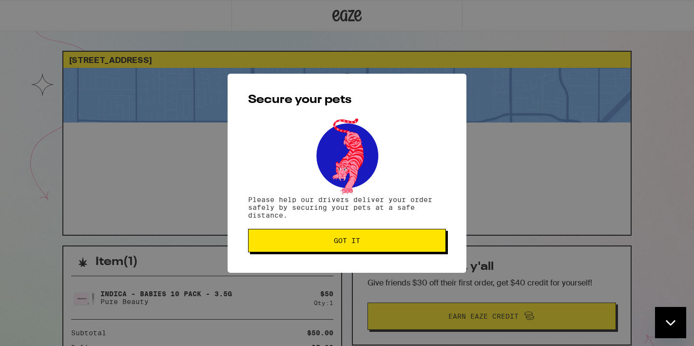
click at [361, 242] on span "Got it" at bounding box center [347, 240] width 181 height 7
